Goal: Transaction & Acquisition: Subscribe to service/newsletter

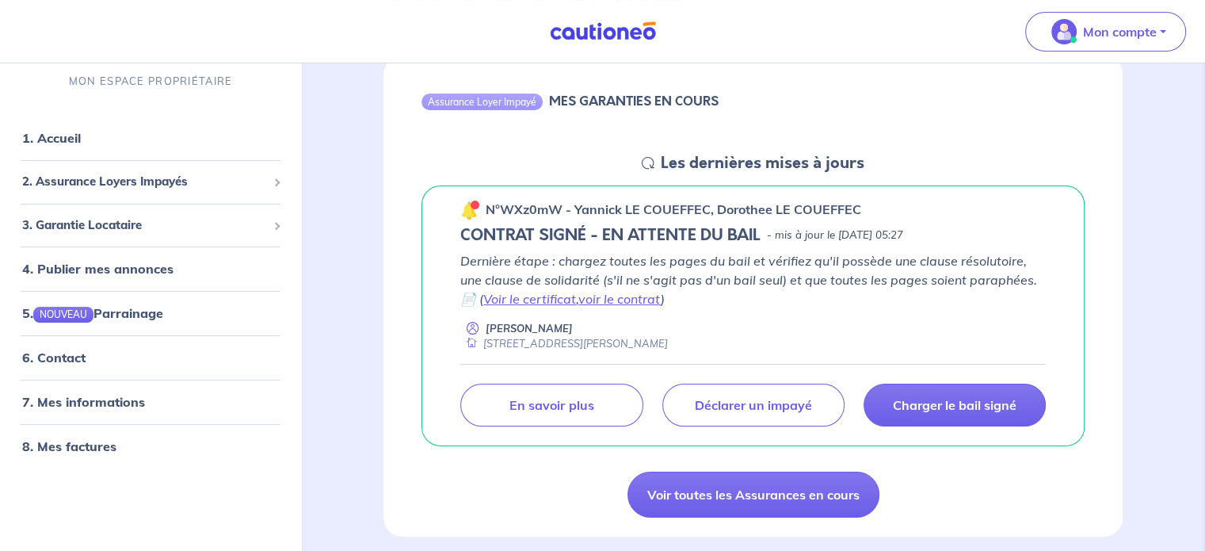
scroll to position [158, 0]
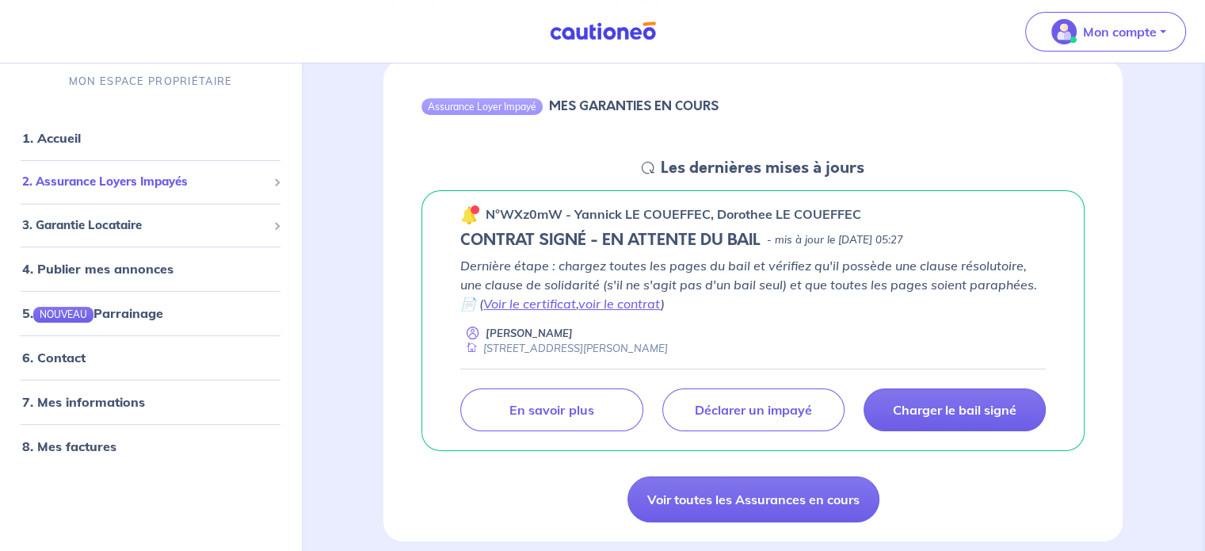
click at [279, 170] on div "2. Assurance Loyers Impayés" at bounding box center [150, 182] width 288 height 31
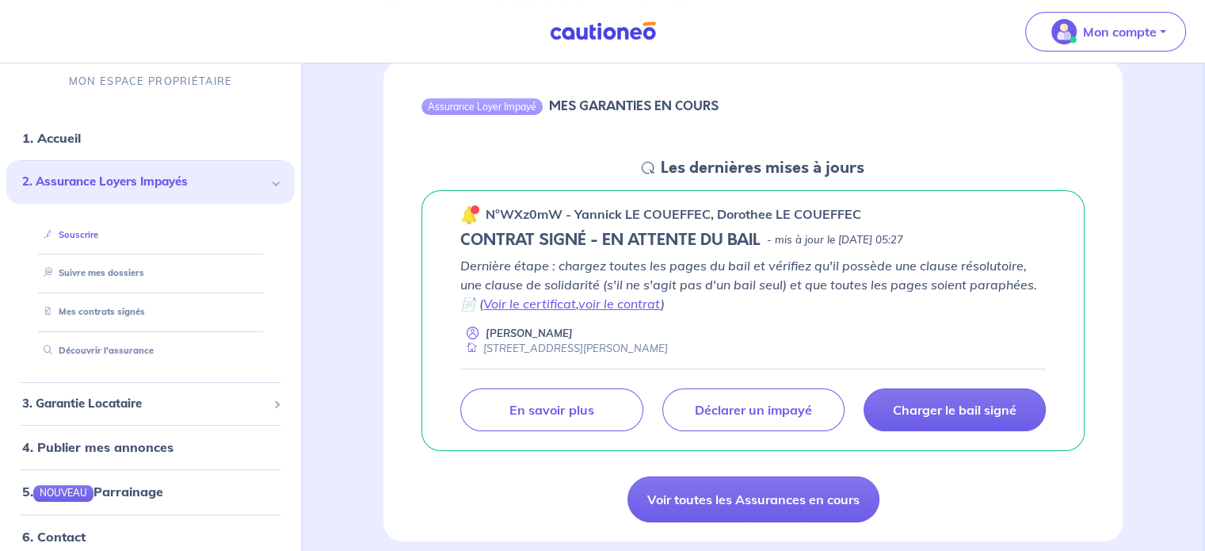
click at [64, 235] on link "Souscrire" at bounding box center [67, 234] width 61 height 11
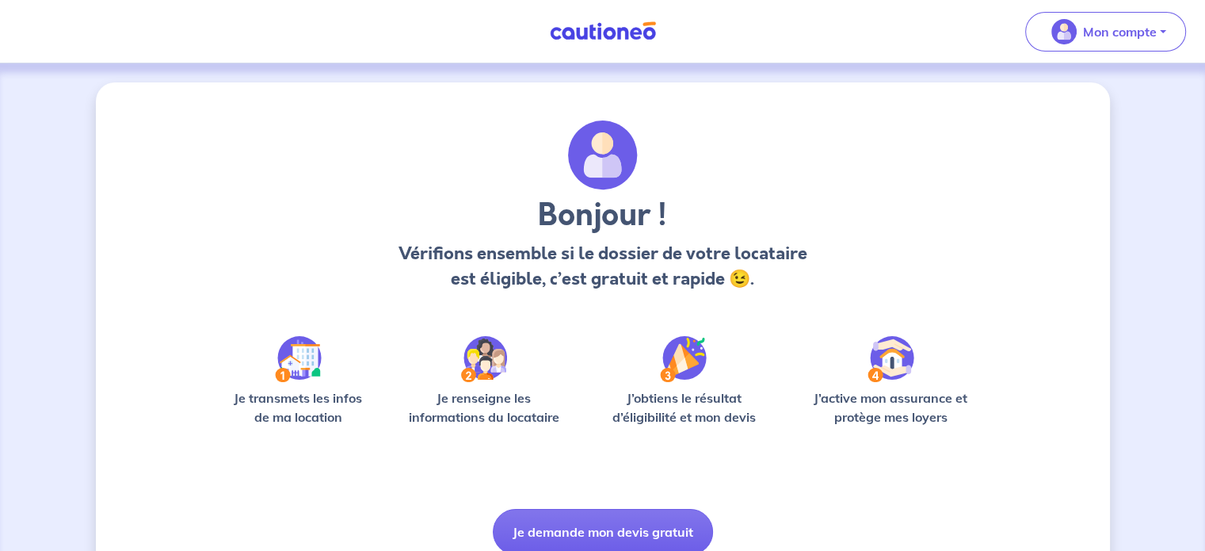
scroll to position [67, 0]
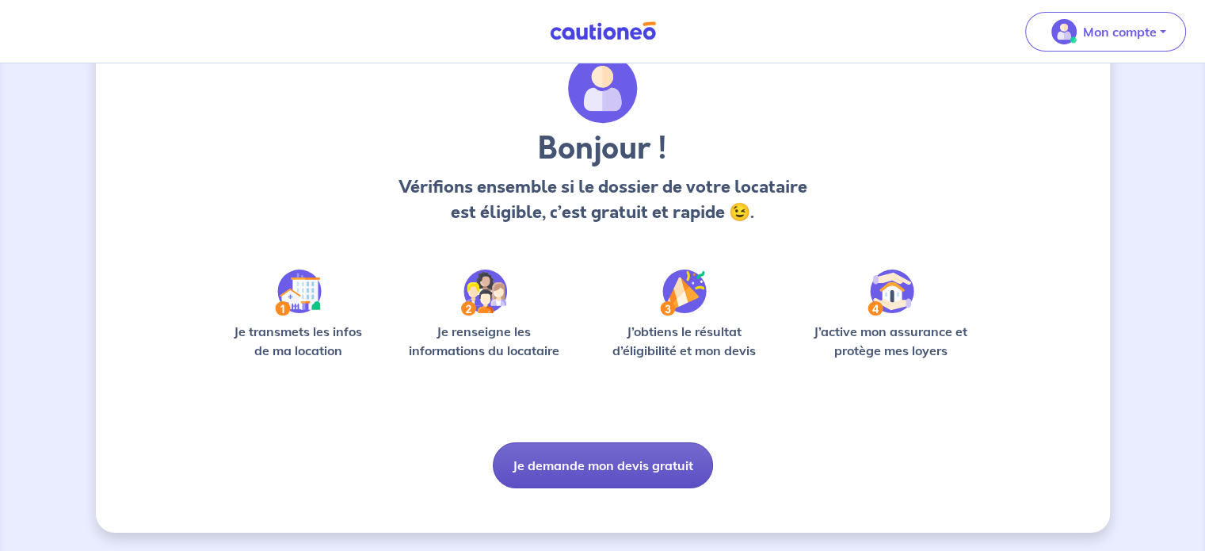
click at [638, 473] on button "Je demande mon devis gratuit" at bounding box center [603, 465] width 220 height 46
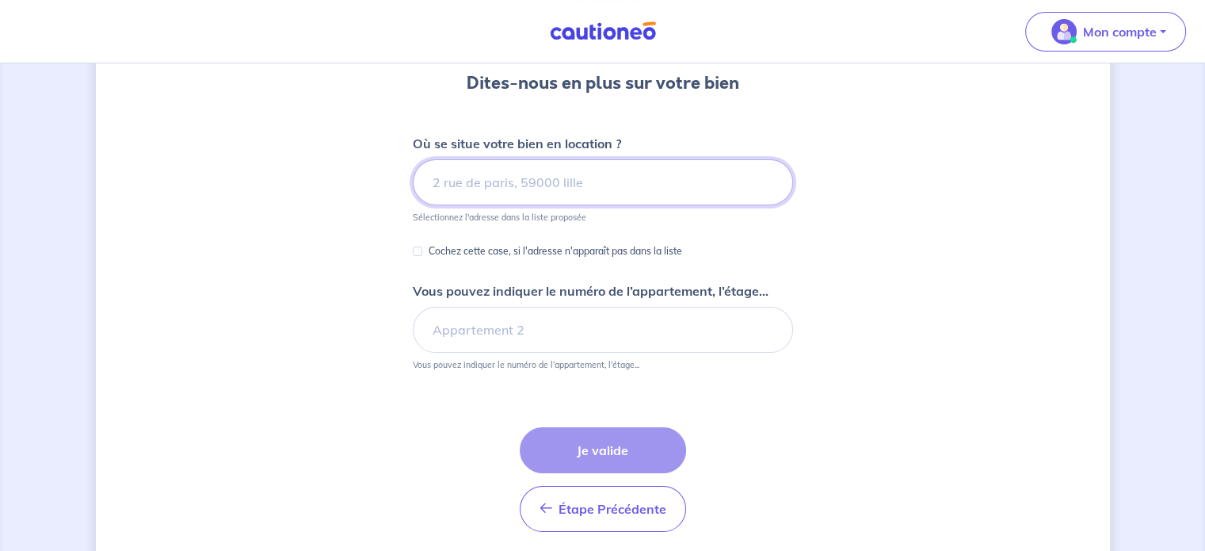
scroll to position [158, 0]
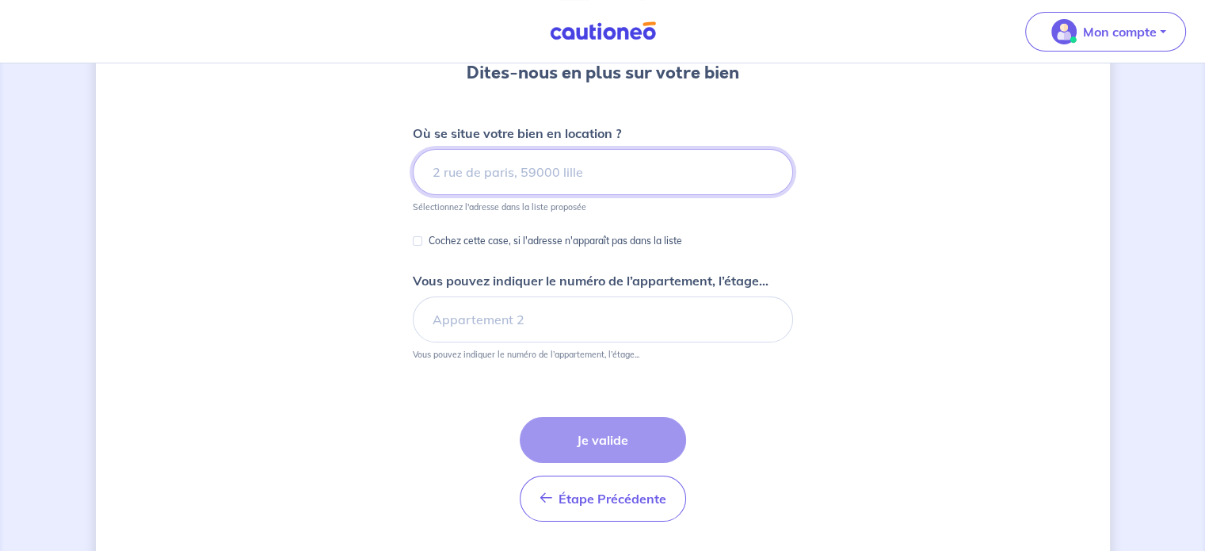
click at [513, 174] on input at bounding box center [603, 172] width 380 height 46
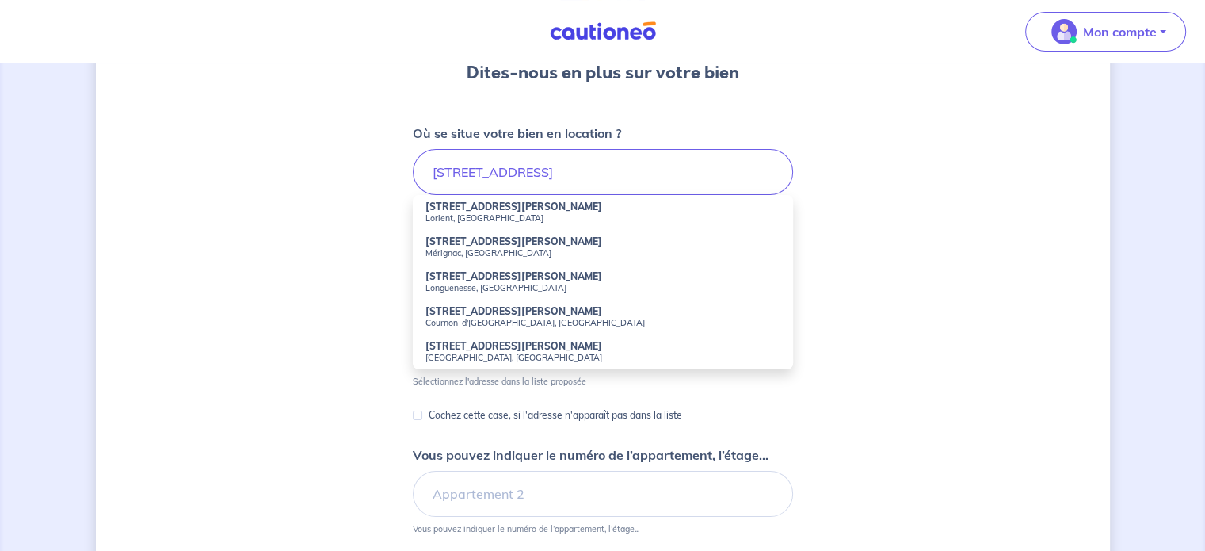
click at [478, 208] on strong "8 Rue Dieudonné Costes" at bounding box center [514, 206] width 177 height 12
type input "8 Rue Dieudonné Costes, Lorient, France"
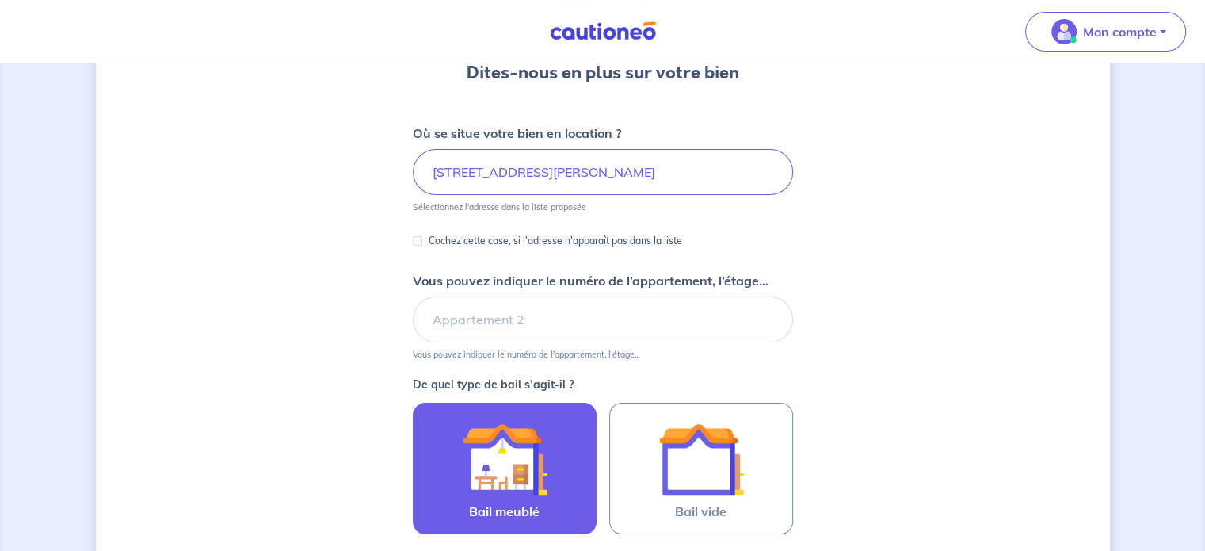
click at [544, 454] on img at bounding box center [505, 459] width 86 height 86
click at [0, 0] on input "Bail meublé" at bounding box center [0, 0] width 0 height 0
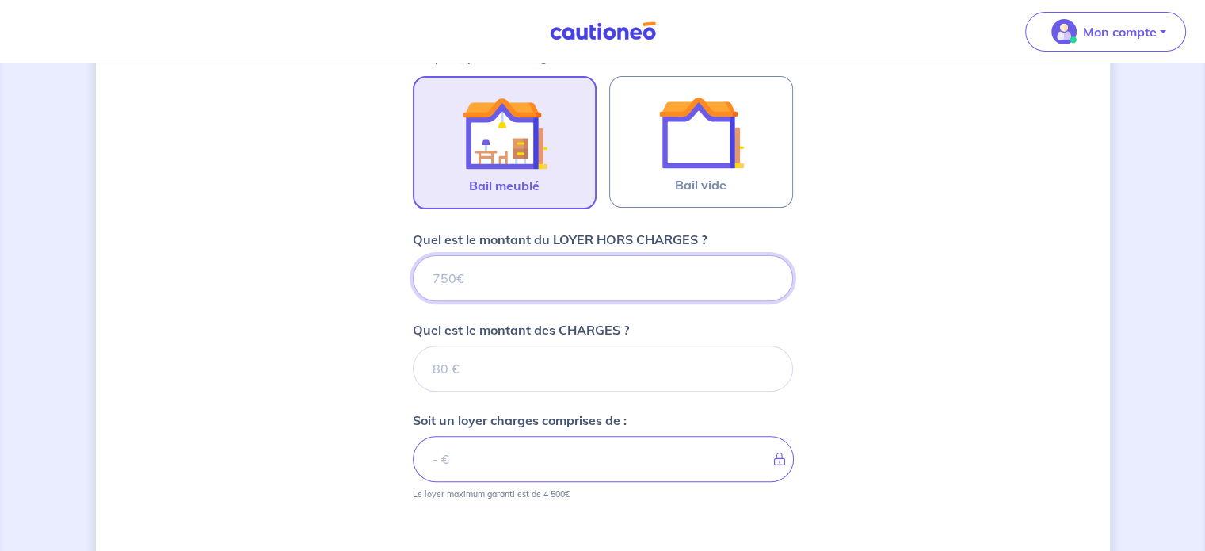
scroll to position [486, 0]
type input "36"
type input "360"
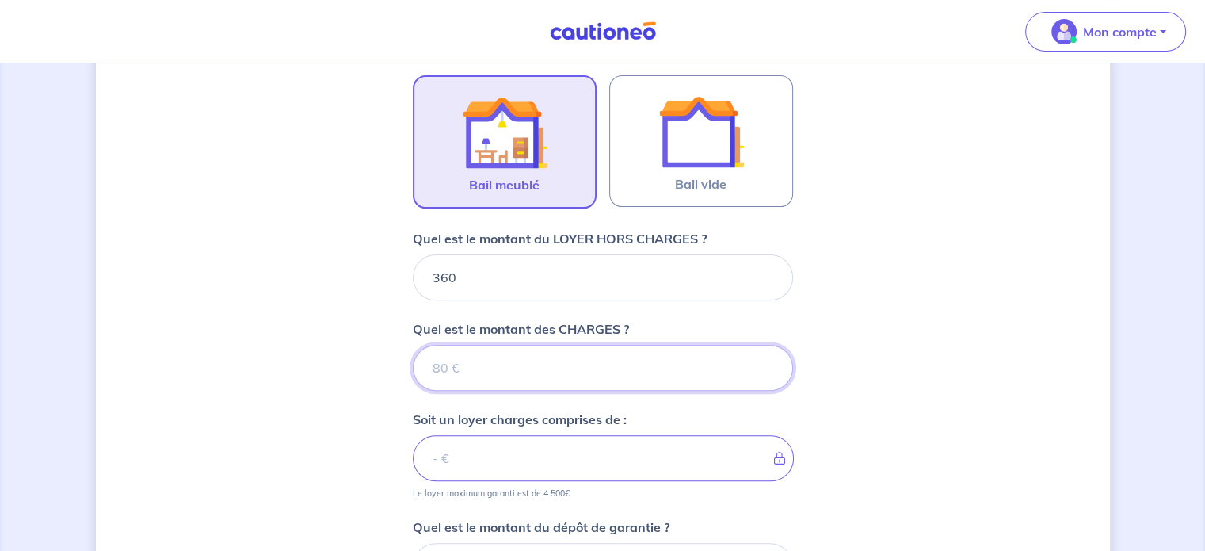
click at [554, 367] on input "Quel est le montant des CHARGES ?" at bounding box center [603, 368] width 380 height 46
type input "60"
type input "420"
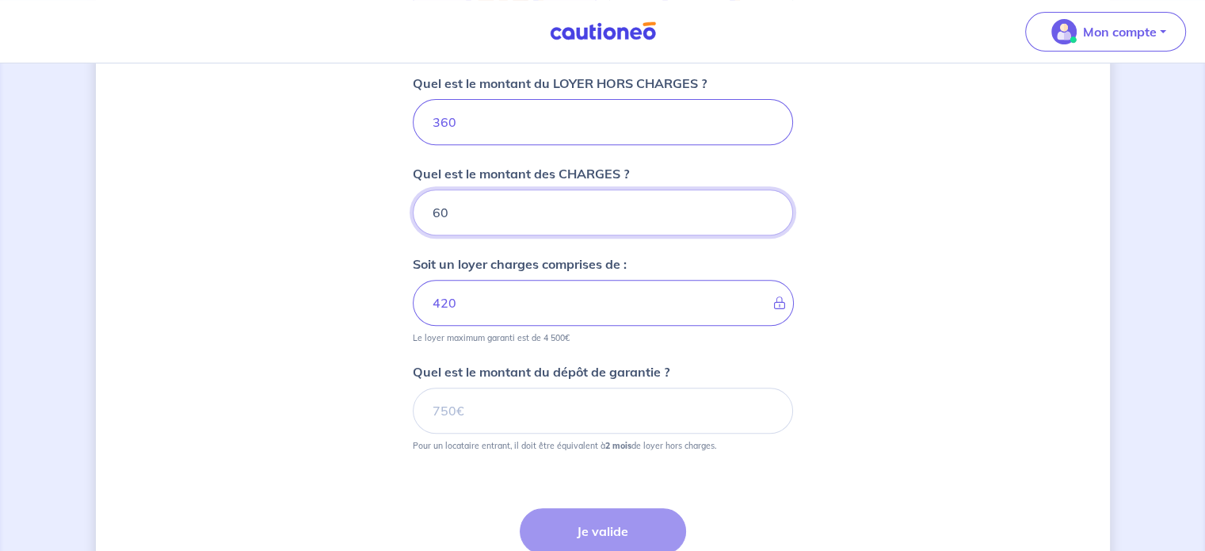
scroll to position [644, 0]
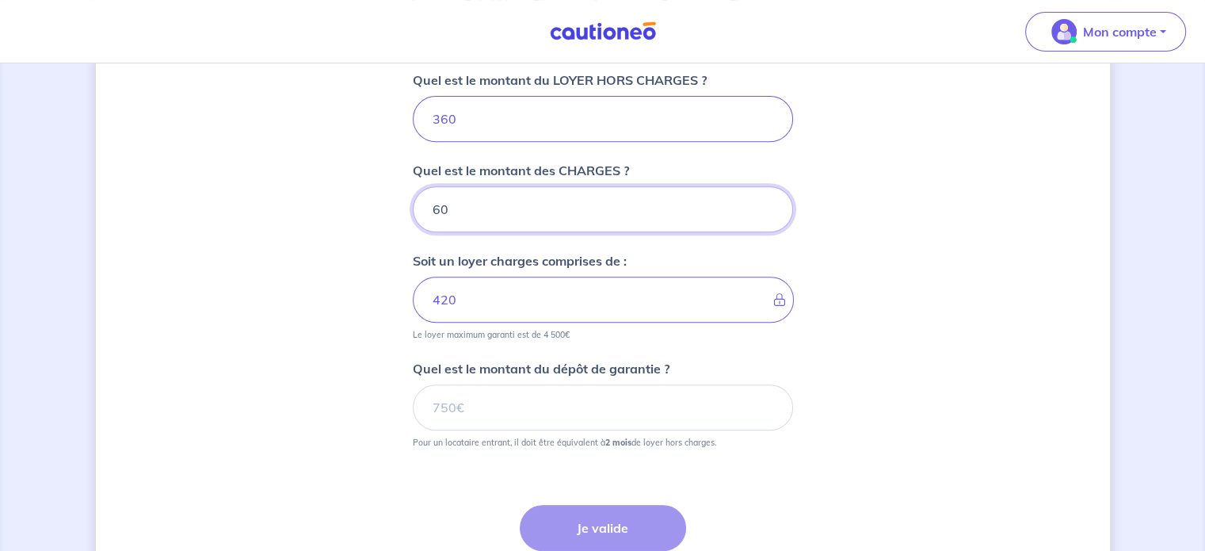
type input "60"
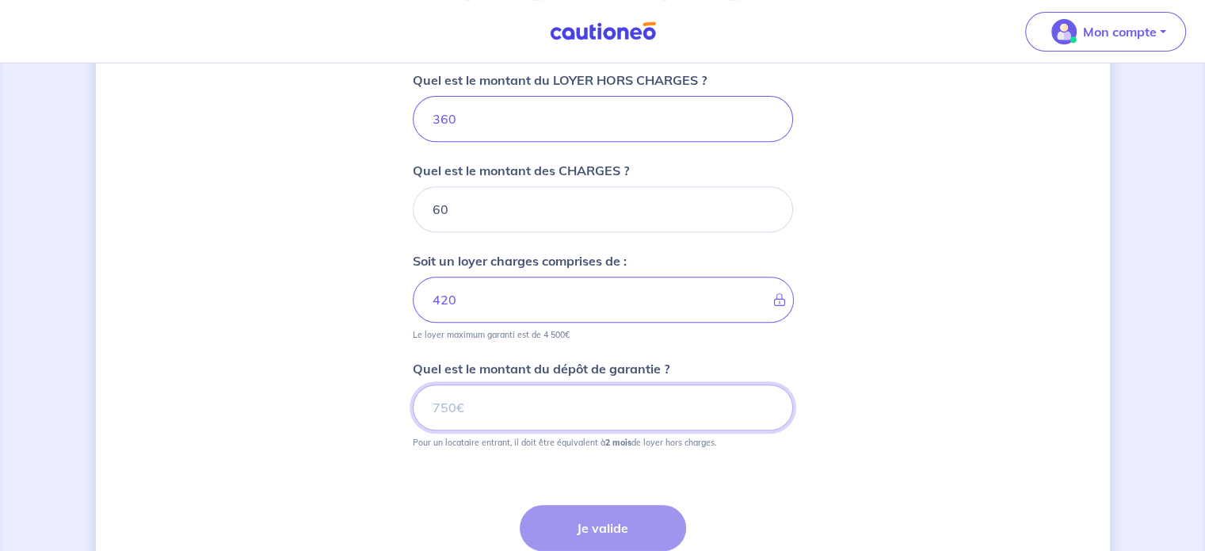
click at [472, 405] on input "Quel est le montant du dépôt de garantie ?" at bounding box center [603, 407] width 380 height 46
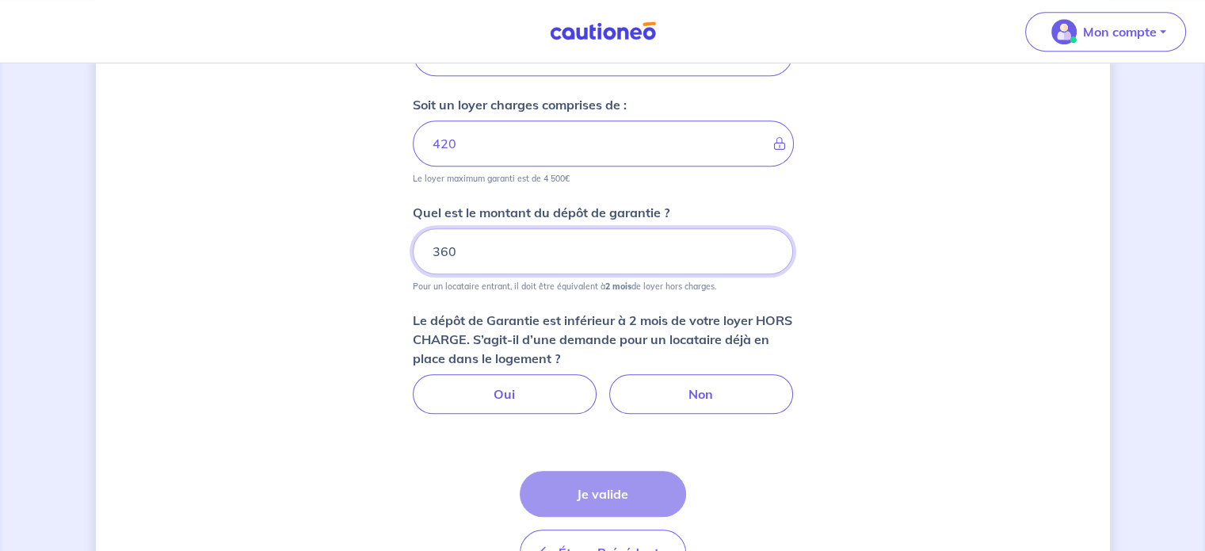
scroll to position [803, 0]
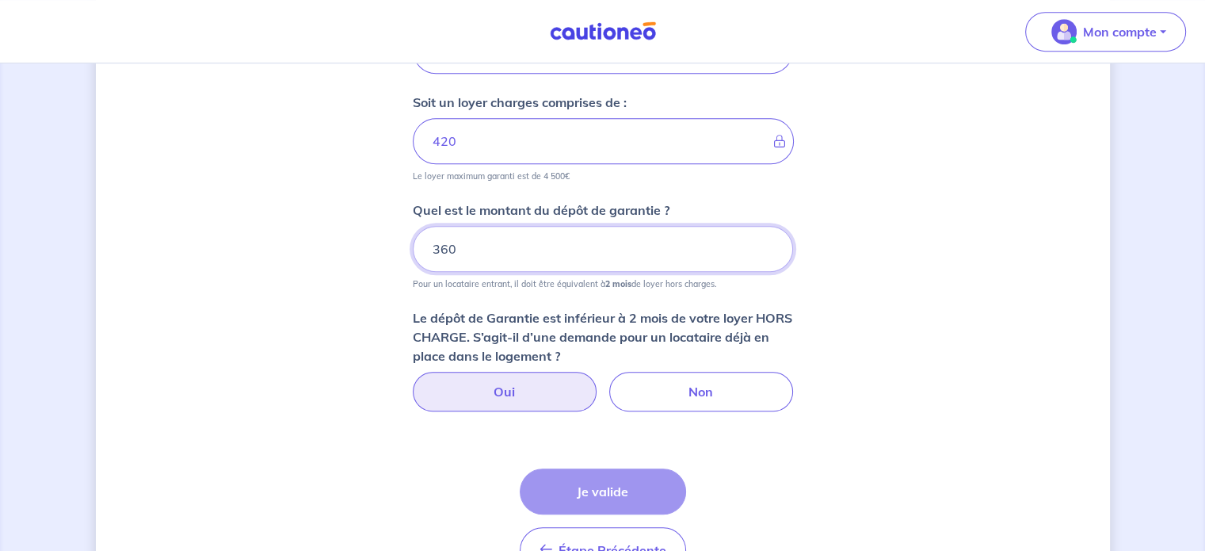
type input "360"
click at [553, 390] on label "Oui" at bounding box center [505, 392] width 184 height 40
click at [597, 382] on input "Oui" at bounding box center [602, 377] width 10 height 10
radio input "true"
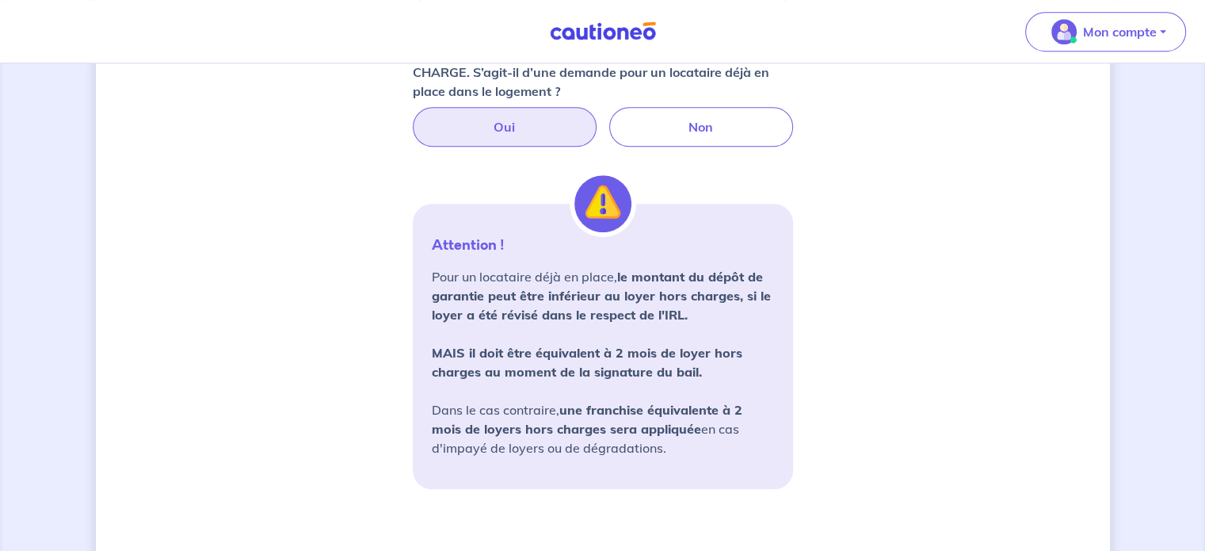
scroll to position [1199, 0]
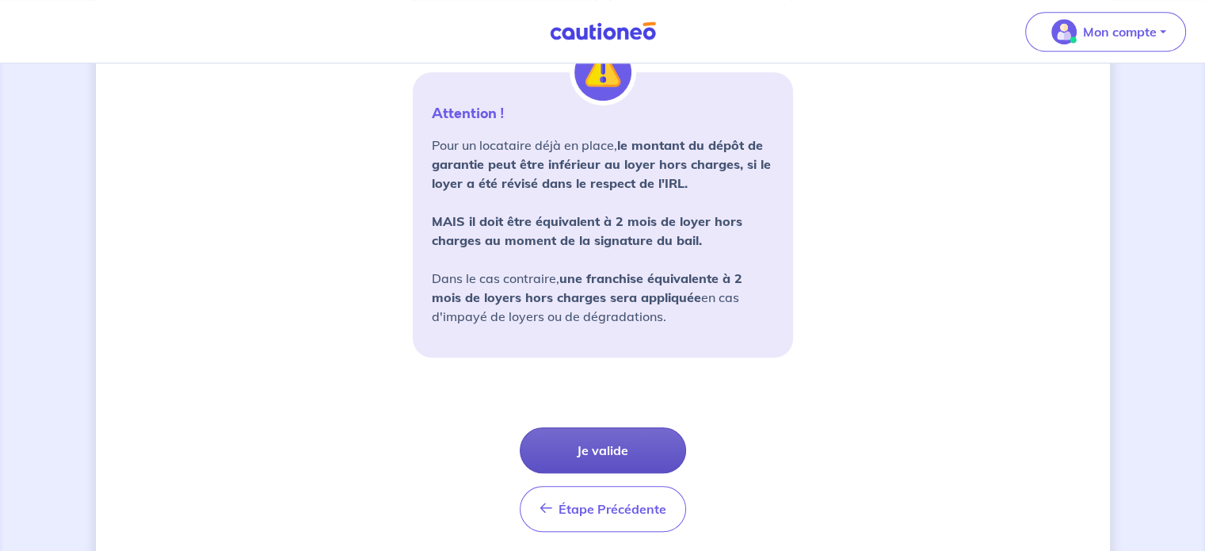
click at [624, 442] on button "Je valide" at bounding box center [603, 450] width 166 height 46
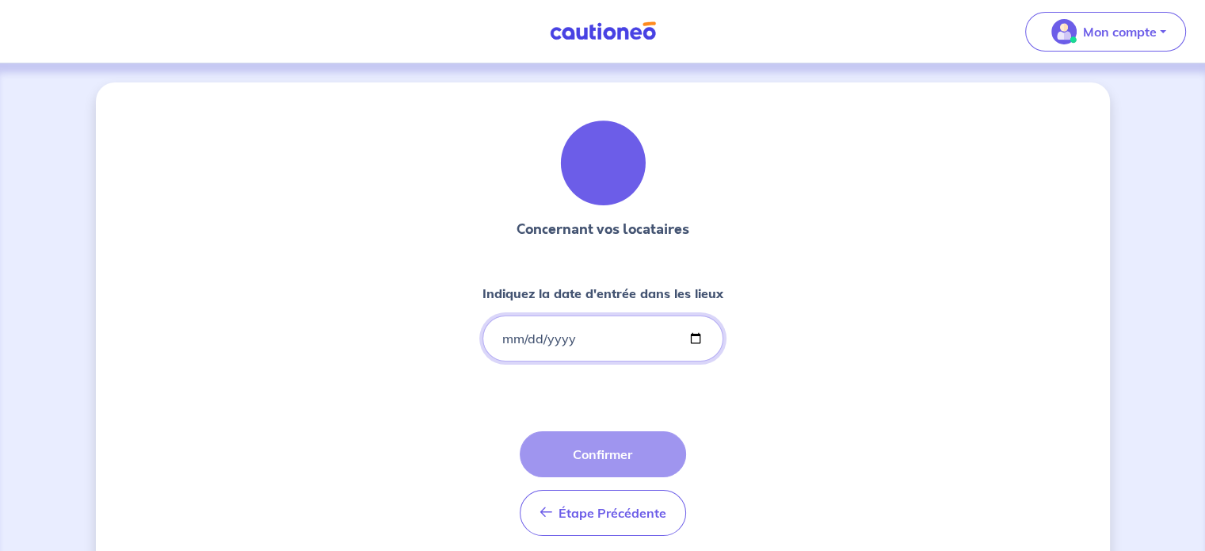
click at [494, 338] on input "Indiquez la date d'entrée dans les lieux" at bounding box center [603, 338] width 241 height 46
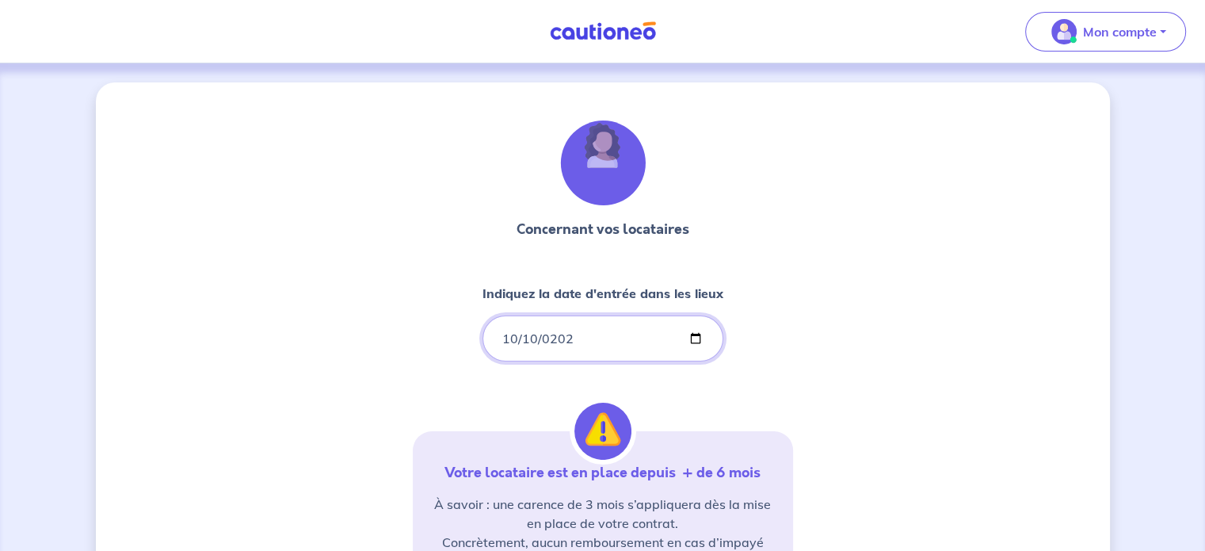
type input "2025-10-10"
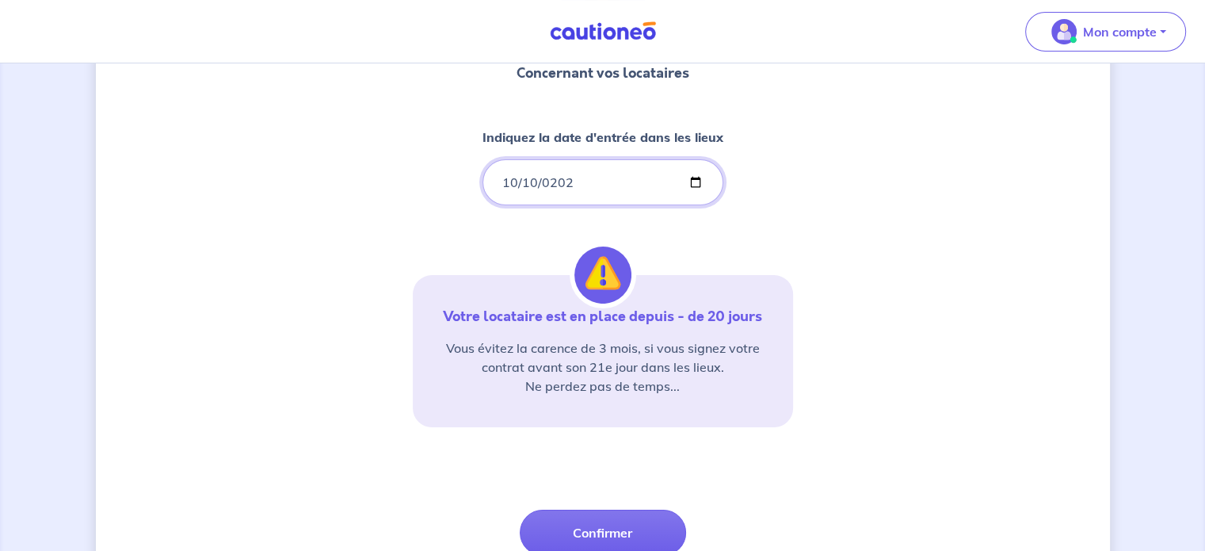
scroll to position [238, 0]
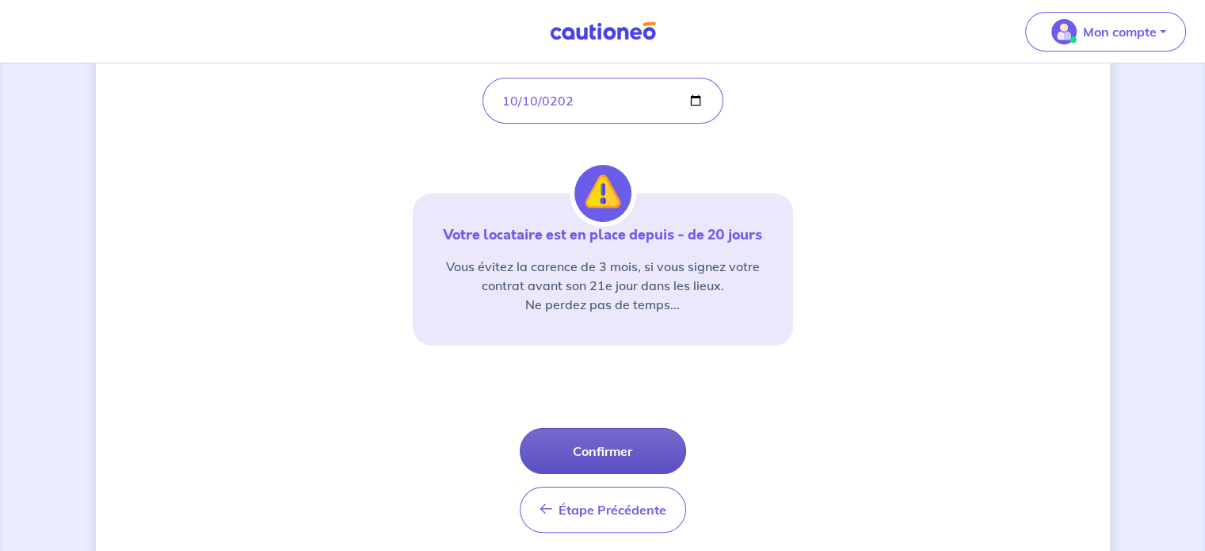
click at [631, 435] on button "Confirmer" at bounding box center [603, 451] width 166 height 46
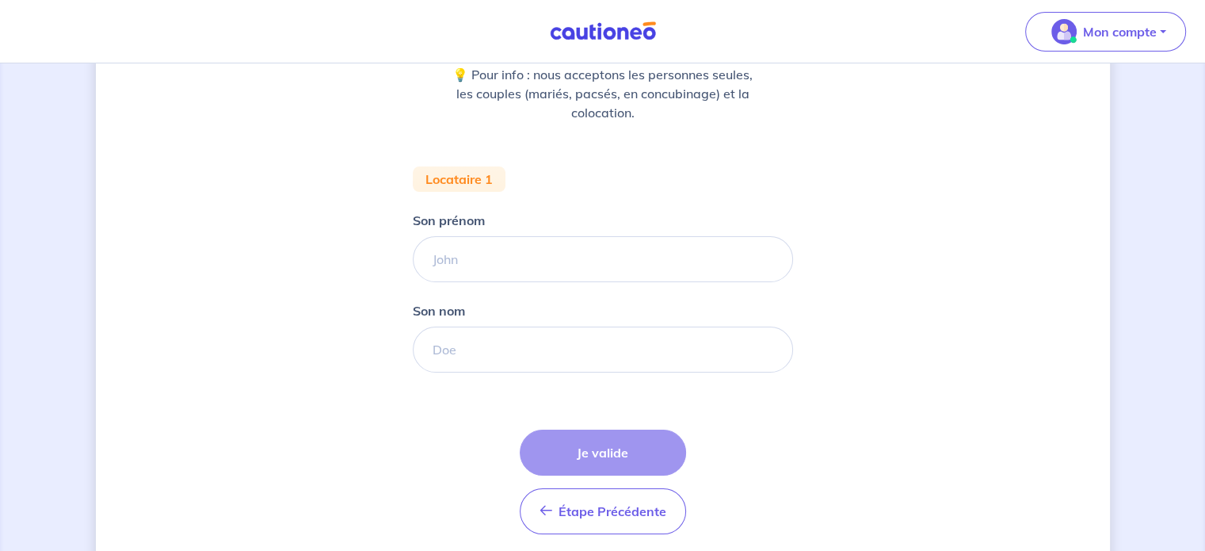
scroll to position [275, 0]
